Goal: Information Seeking & Learning: Learn about a topic

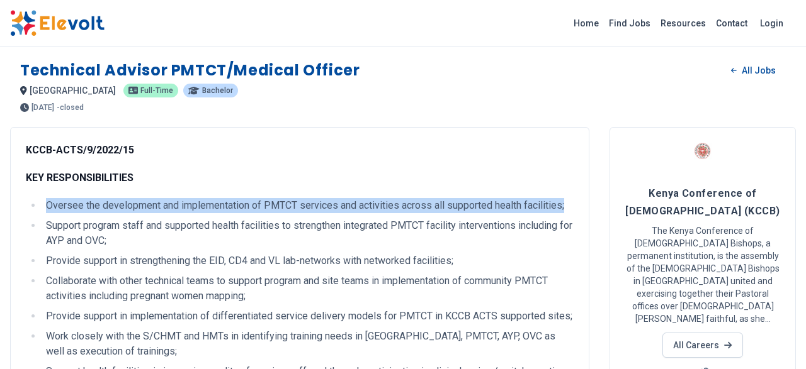
click at [30, 208] on ul "Oversee the development and implementation of PMTCT services and activities acr…" at bounding box center [300, 314] width 548 height 232
drag, startPoint x: 58, startPoint y: 208, endPoint x: 75, endPoint y: 215, distance: 18.1
drag, startPoint x: 96, startPoint y: 221, endPoint x: 86, endPoint y: 205, distance: 18.3
click at [94, 220] on li "Support program staff and supported health facilities to strengthen integrated …" at bounding box center [307, 233] width 531 height 30
drag, startPoint x: 48, startPoint y: 206, endPoint x: 566, endPoint y: 211, distance: 517.4
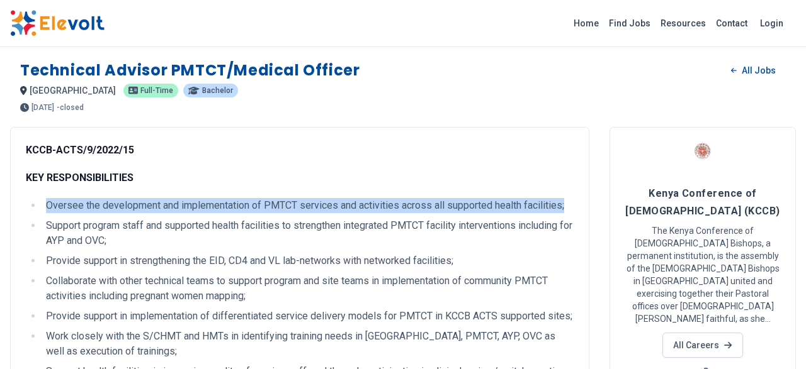
click at [566, 211] on li "Oversee the development and implementation of PMTCT services and activities acr…" at bounding box center [307, 205] width 531 height 15
copy li "Oversee the development and implementation of PMTCT services and activities acr…"
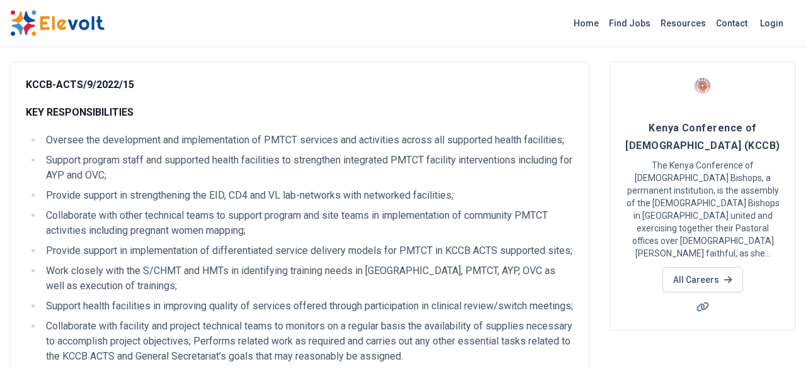
click at [225, 235] on li "Collaborate with other technical teams to support program and site teams in imp…" at bounding box center [307, 223] width 531 height 30
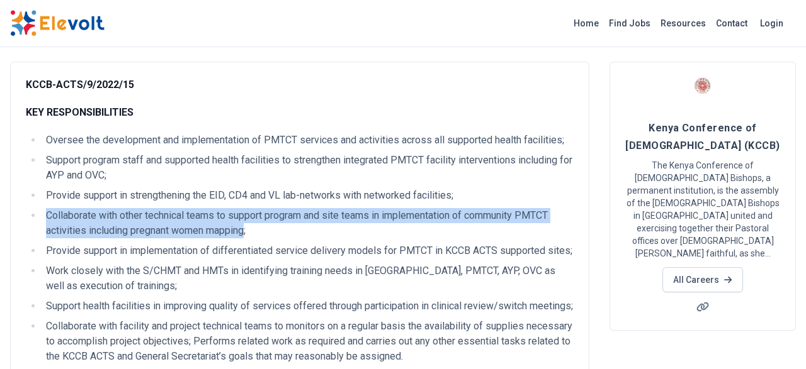
drag, startPoint x: 247, startPoint y: 231, endPoint x: 47, endPoint y: 217, distance: 200.6
click at [47, 217] on li "Collaborate with other technical teams to support program and site teams in imp…" at bounding box center [307, 223] width 531 height 30
copy li "Collaborate with other technical teams to support program and site teams in imp…"
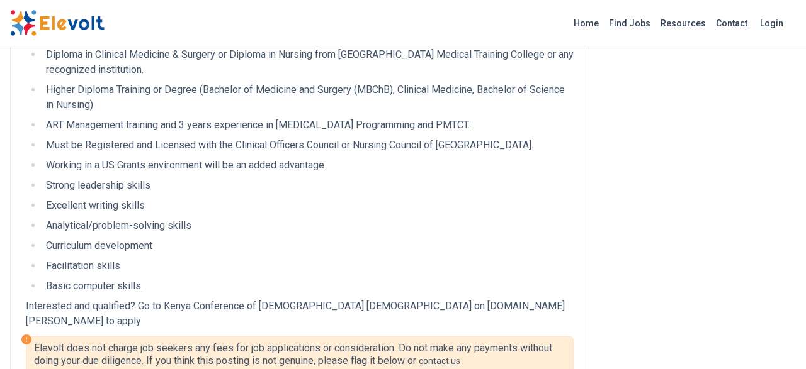
scroll to position [458, 0]
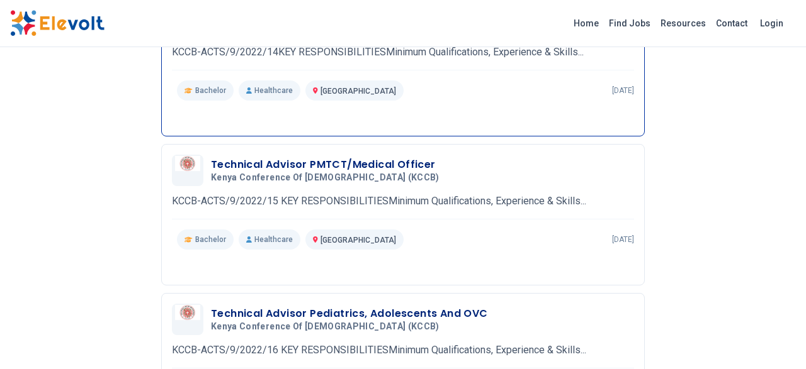
scroll to position [851, 0]
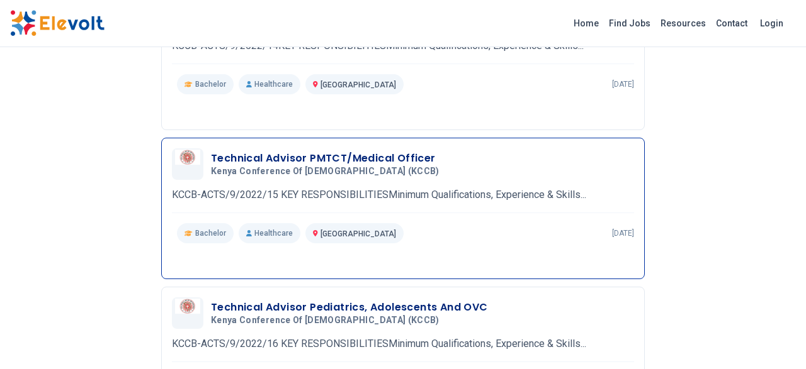
click at [329, 151] on h3 "Technical Advisor PMTCT/Medical Officer" at bounding box center [327, 158] width 233 height 15
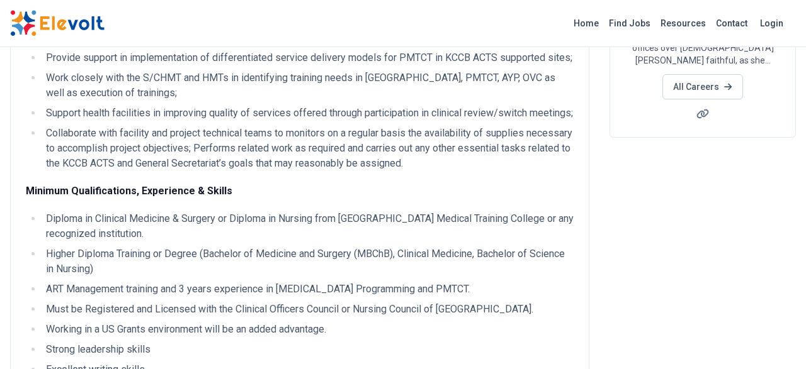
scroll to position [131, 0]
